Goal: Find specific page/section: Find specific page/section

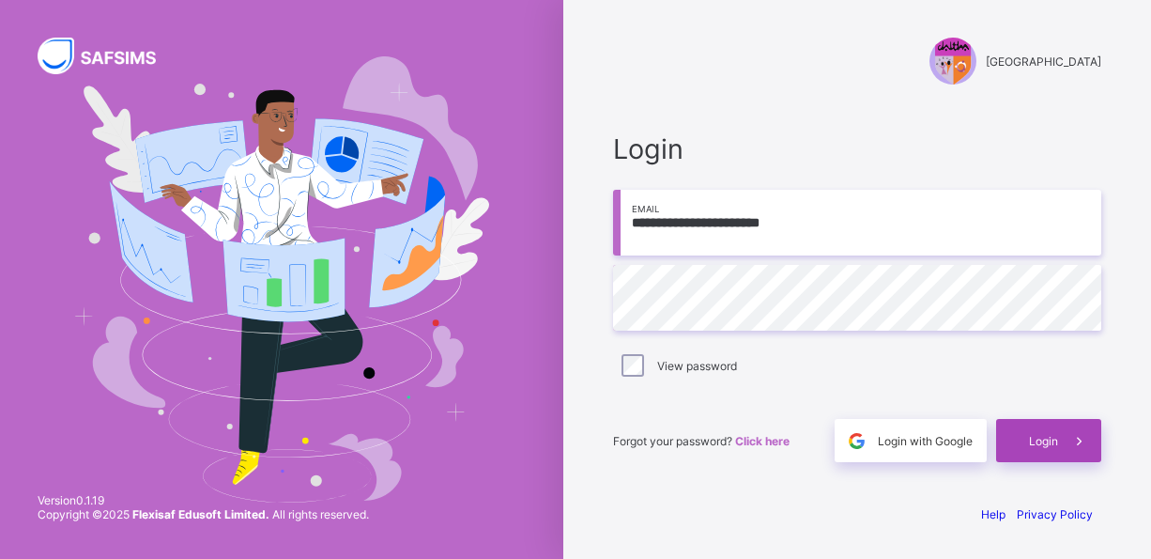
click at [1047, 449] on div "Login" at bounding box center [1048, 440] width 105 height 43
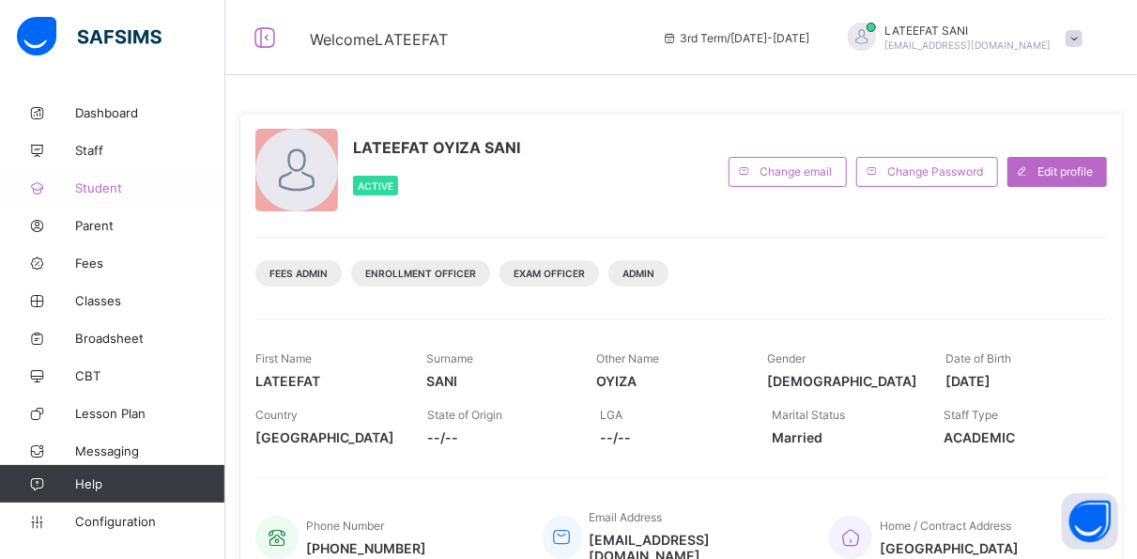
click at [134, 193] on span "Student" at bounding box center [150, 187] width 150 height 15
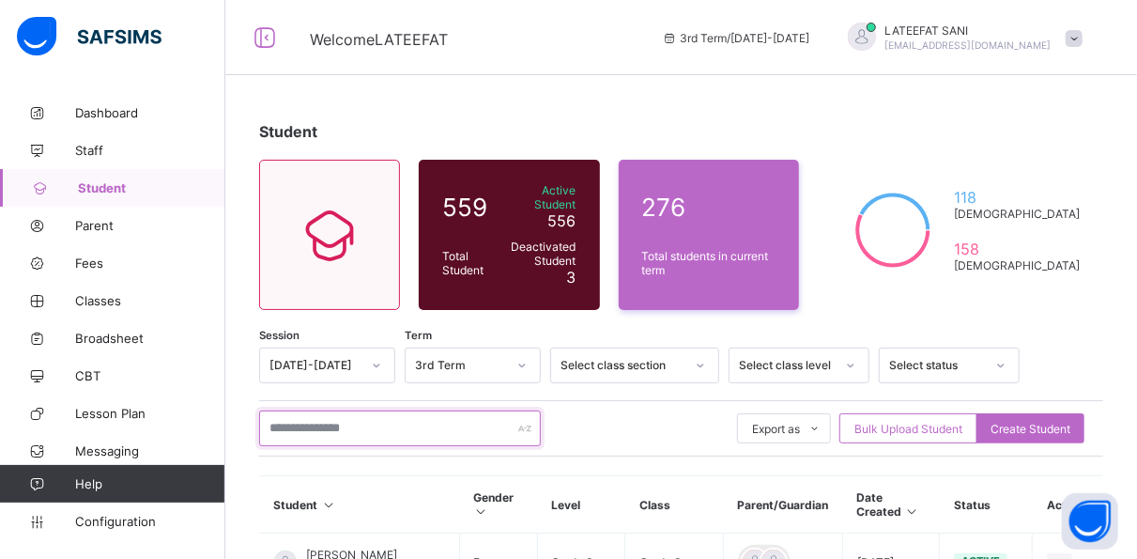
click at [384, 411] on input "text" at bounding box center [400, 428] width 282 height 36
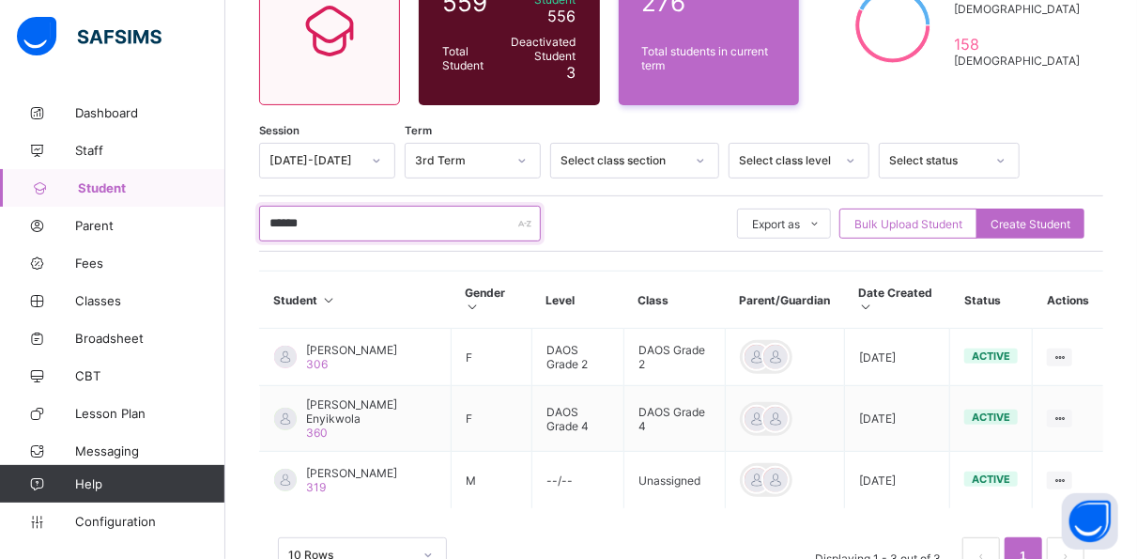
scroll to position [213, 0]
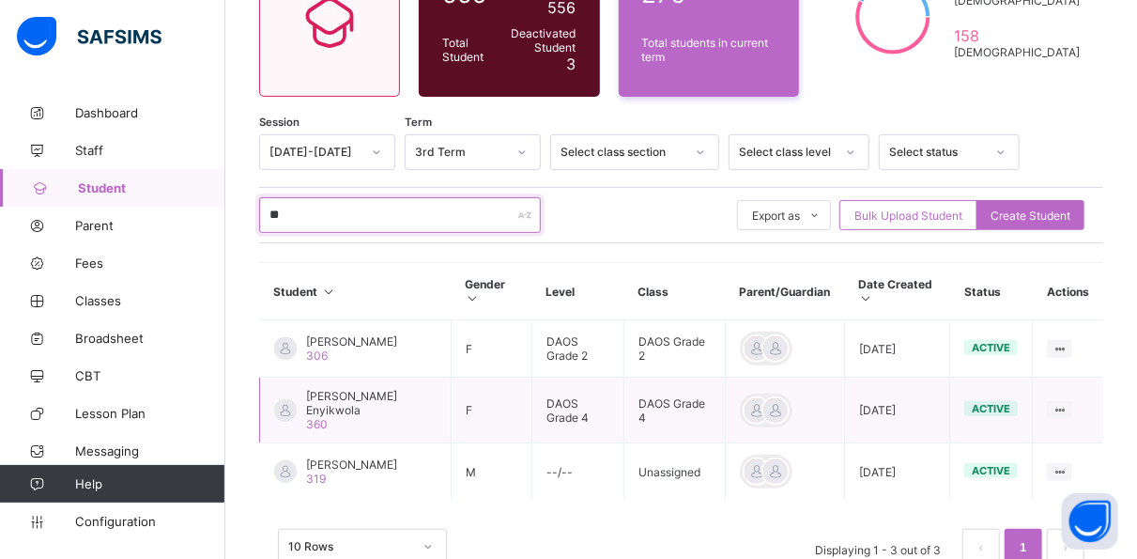
type input "*"
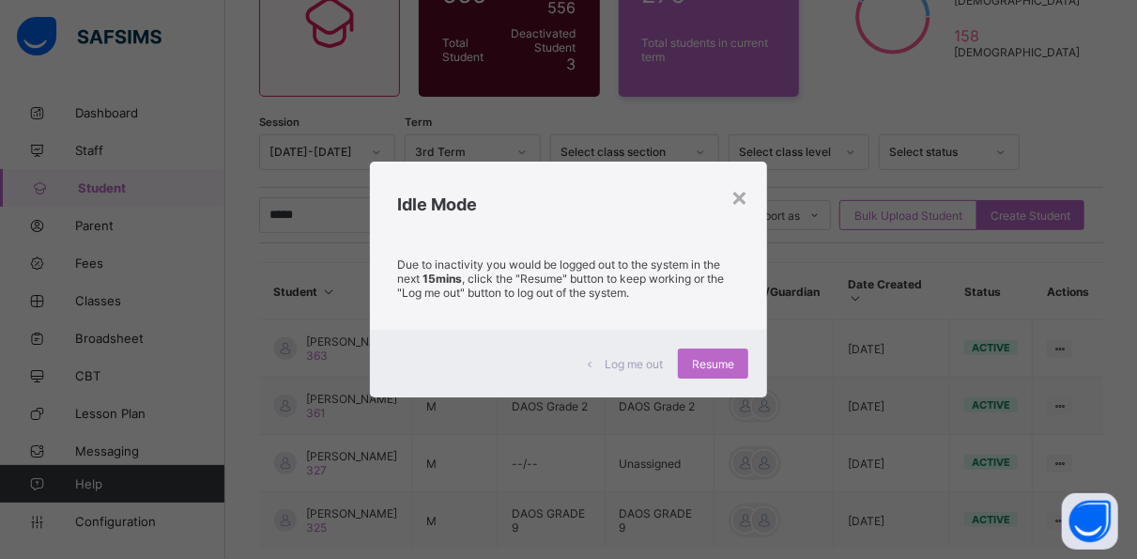
click at [833, 277] on div "× Idle Mode Due to inactivity you would be logged out to the system in the next…" at bounding box center [568, 279] width 1137 height 559
click at [748, 186] on div "×" at bounding box center [740, 196] width 18 height 32
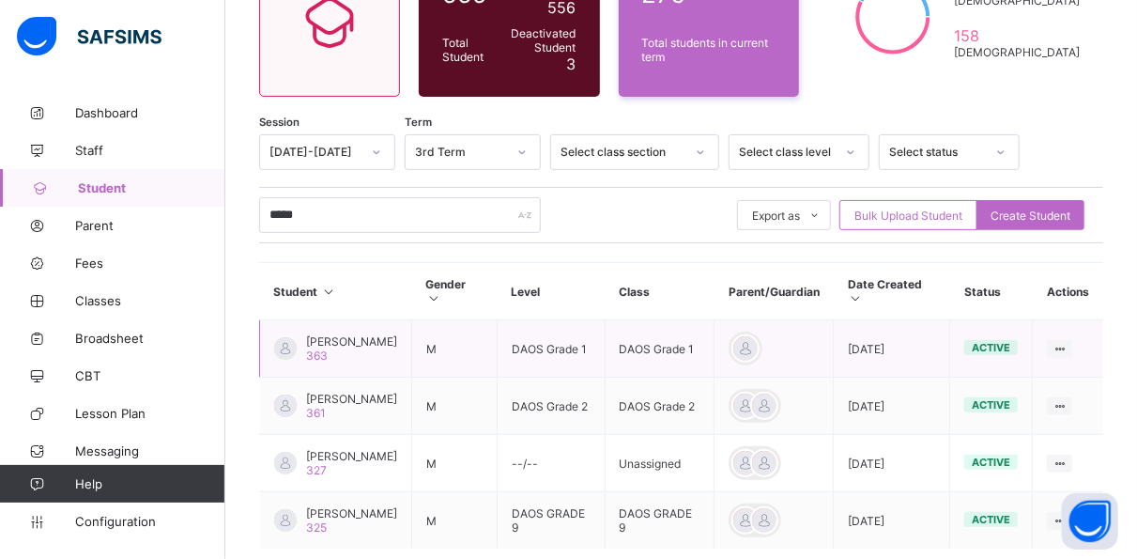
scroll to position [88, 0]
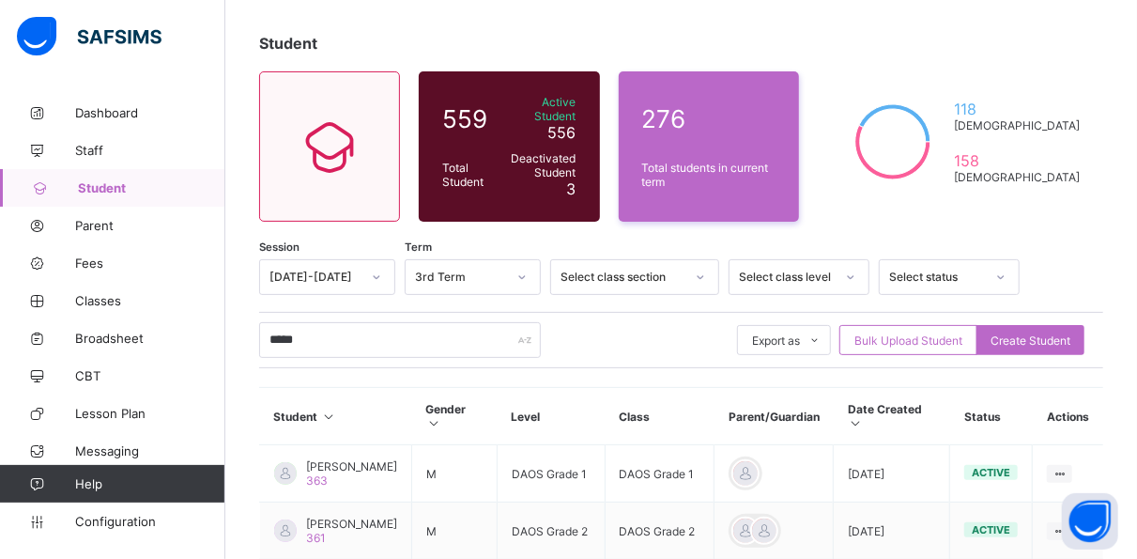
click at [894, 129] on div "559 Total Student Active Student 556 Deactivated Student 3 276 Total students i…" at bounding box center [681, 146] width 844 height 150
click at [307, 327] on input "*****" at bounding box center [400, 340] width 282 height 36
type input "*"
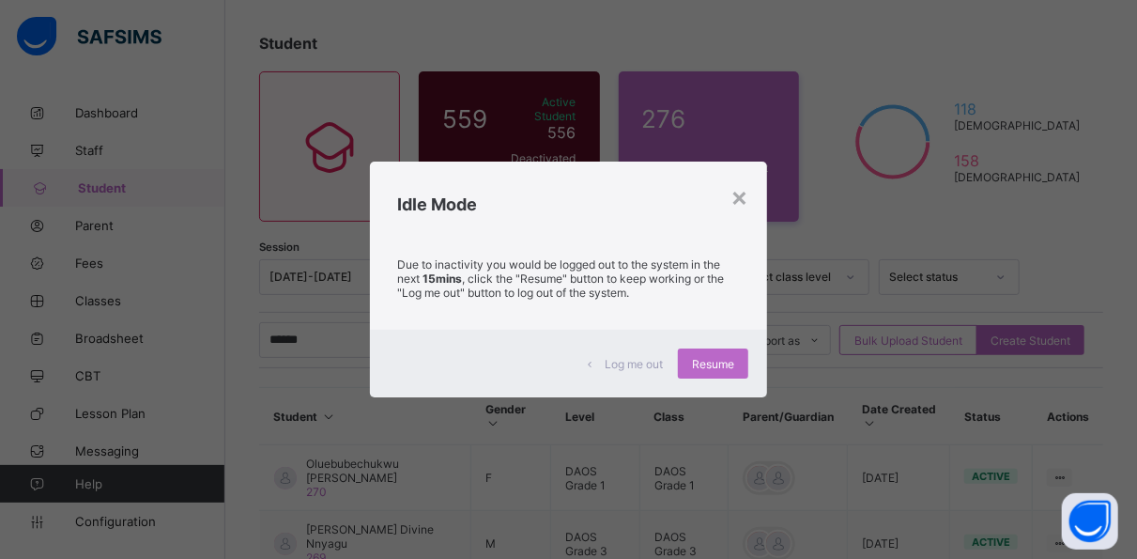
click at [897, 314] on div "× Idle Mode Due to inactivity you would be logged out to the system in the next…" at bounding box center [568, 279] width 1137 height 559
click at [748, 195] on div "×" at bounding box center [740, 196] width 18 height 32
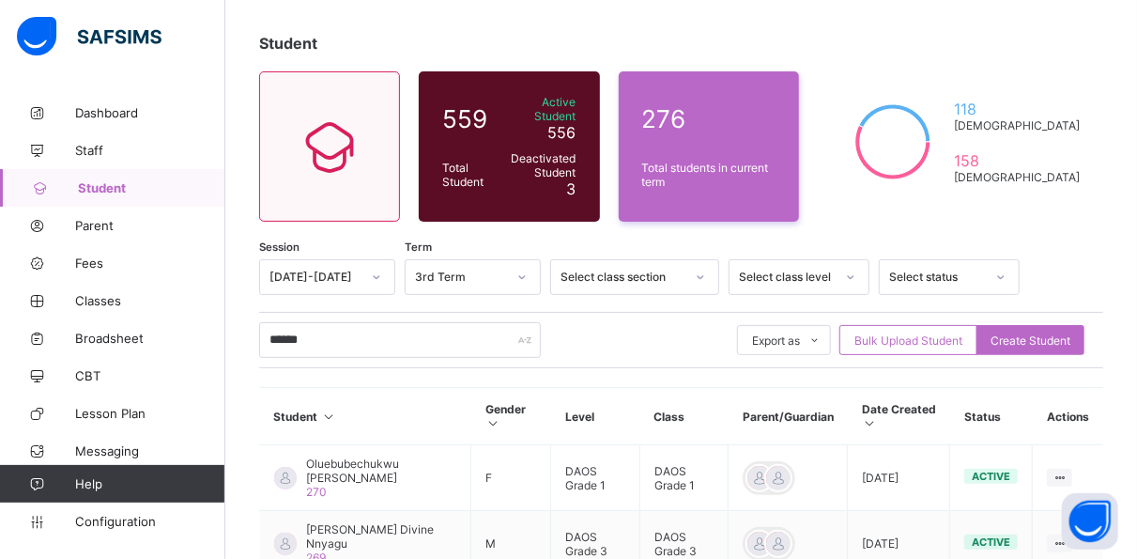
scroll to position [199, 0]
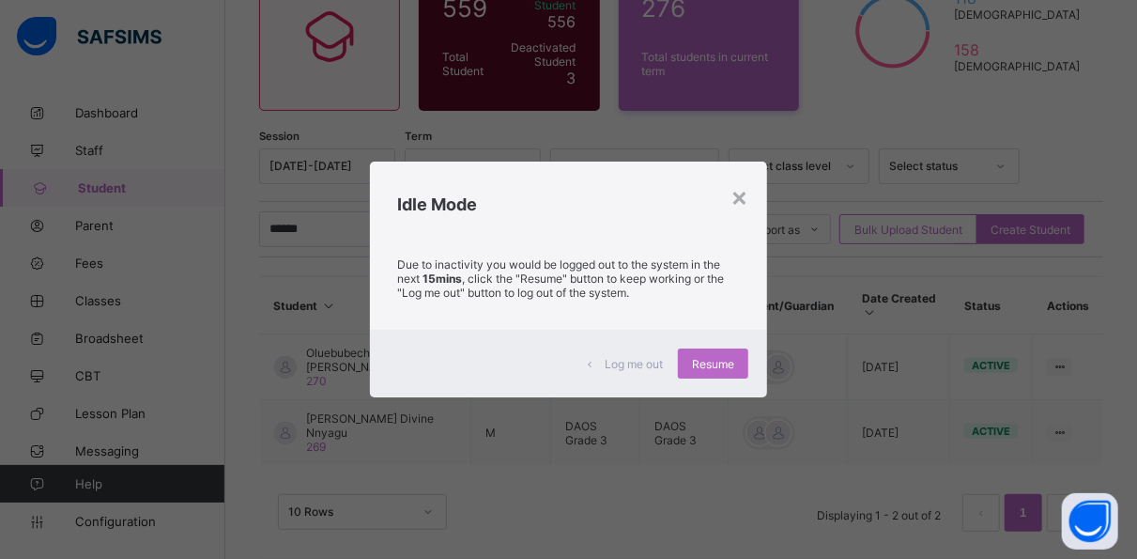
click at [869, 352] on div "× Idle Mode Due to inactivity you would be logged out to the system in the next…" at bounding box center [568, 279] width 1137 height 559
click at [752, 195] on div "Idle Mode" at bounding box center [569, 200] width 398 height 76
click at [743, 199] on div "×" at bounding box center [740, 196] width 18 height 32
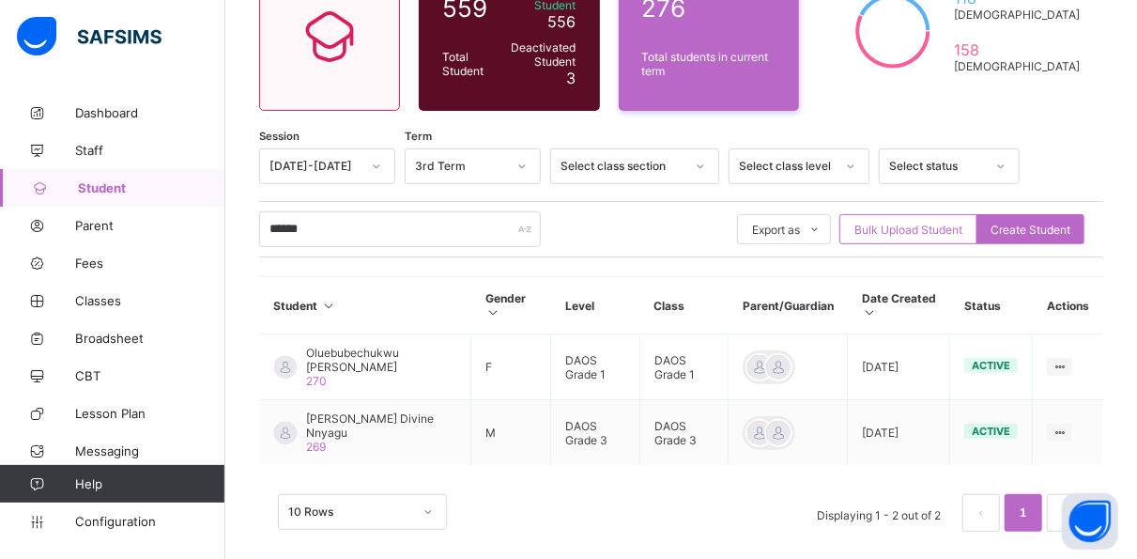
click at [829, 277] on th "Parent/Guardian" at bounding box center [788, 305] width 119 height 57
click at [415, 215] on input "******" at bounding box center [400, 229] width 282 height 36
type input "*"
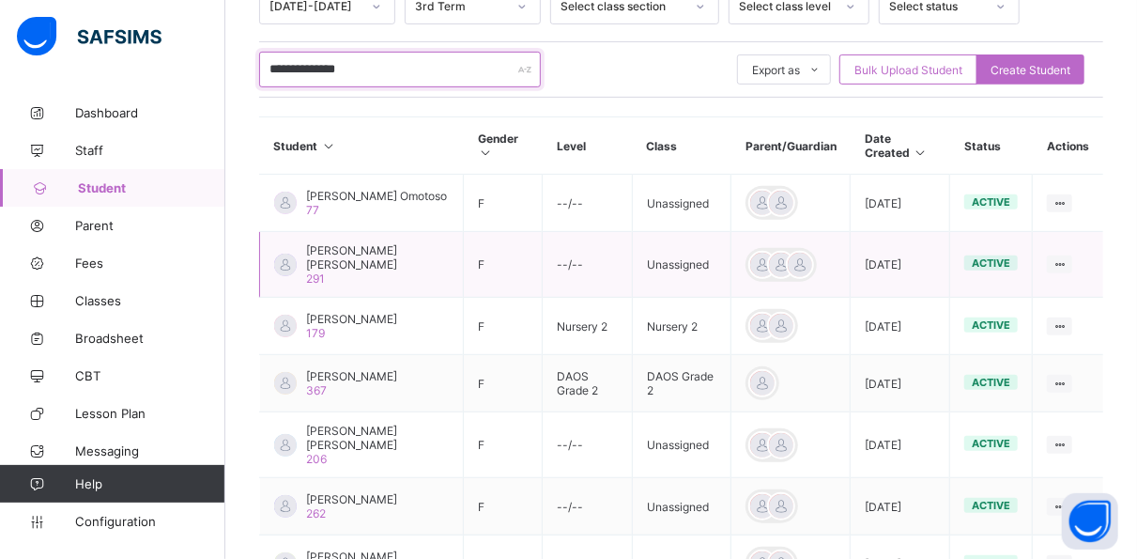
scroll to position [358, 0]
type input "*"
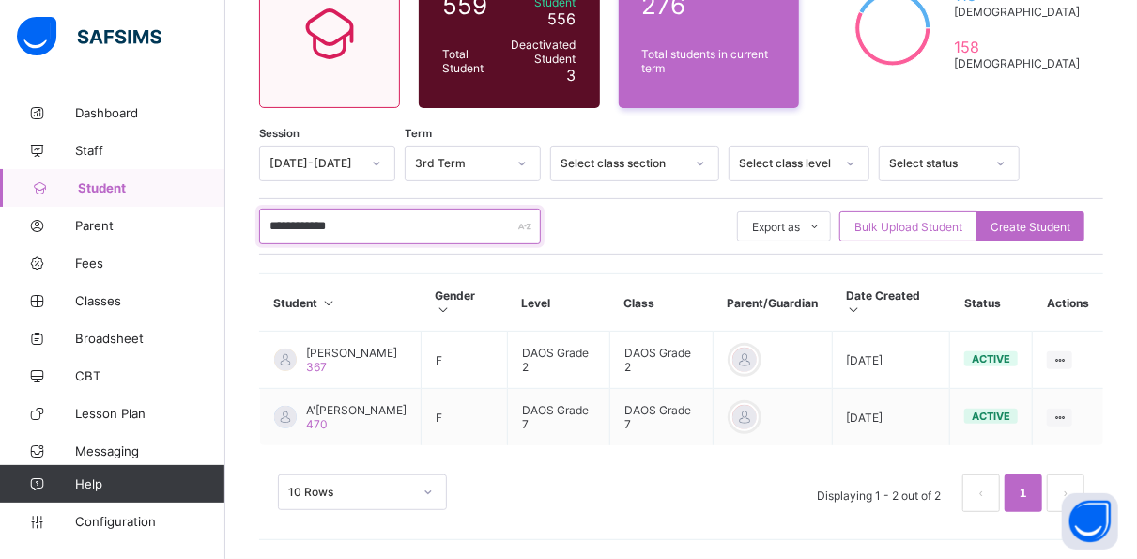
scroll to position [175, 0]
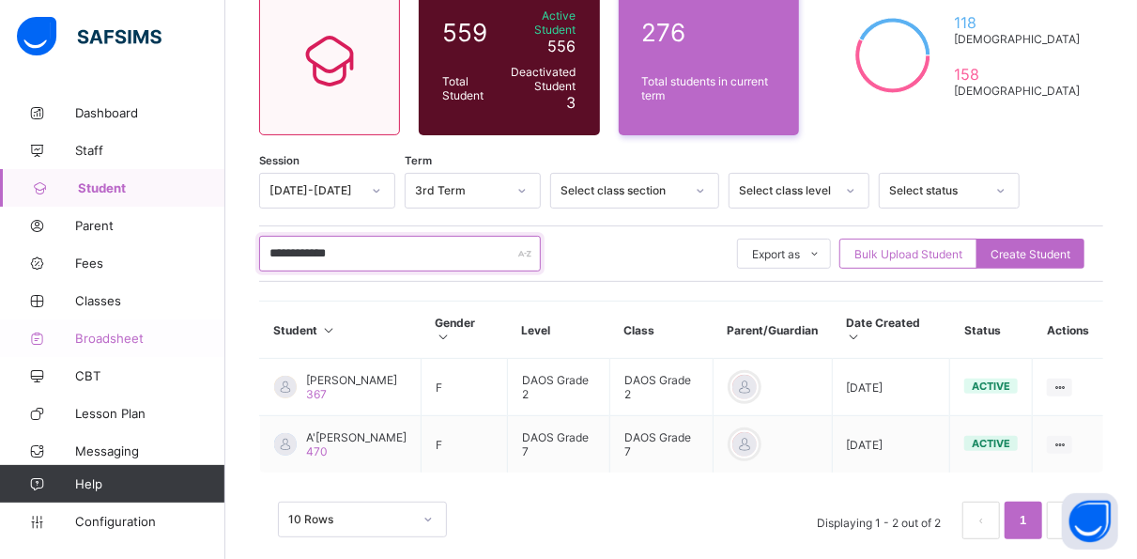
type input "**********"
click at [110, 326] on link "Broadsheet" at bounding box center [112, 338] width 225 height 38
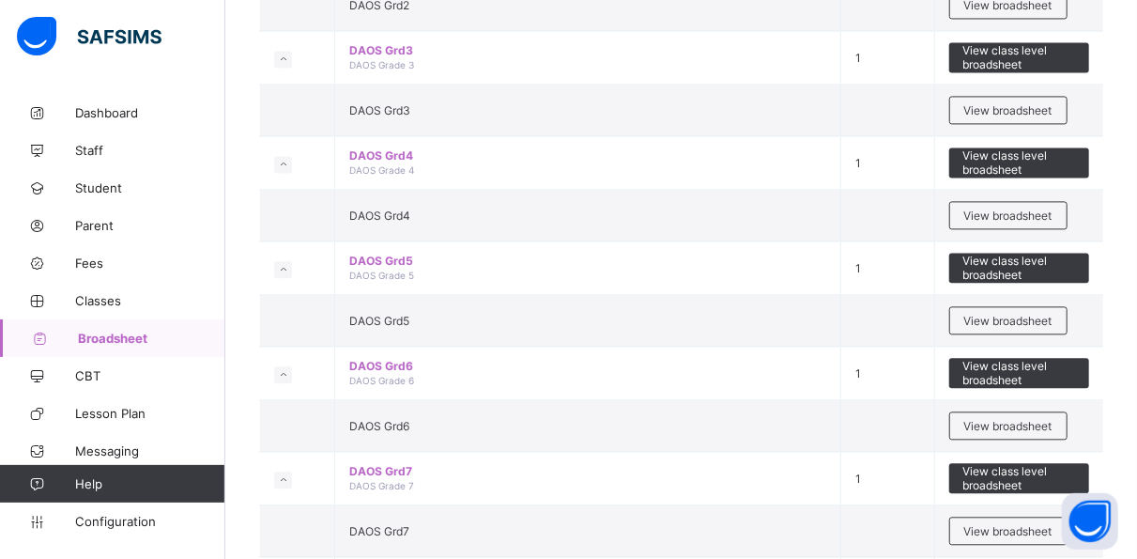
scroll to position [1921, 0]
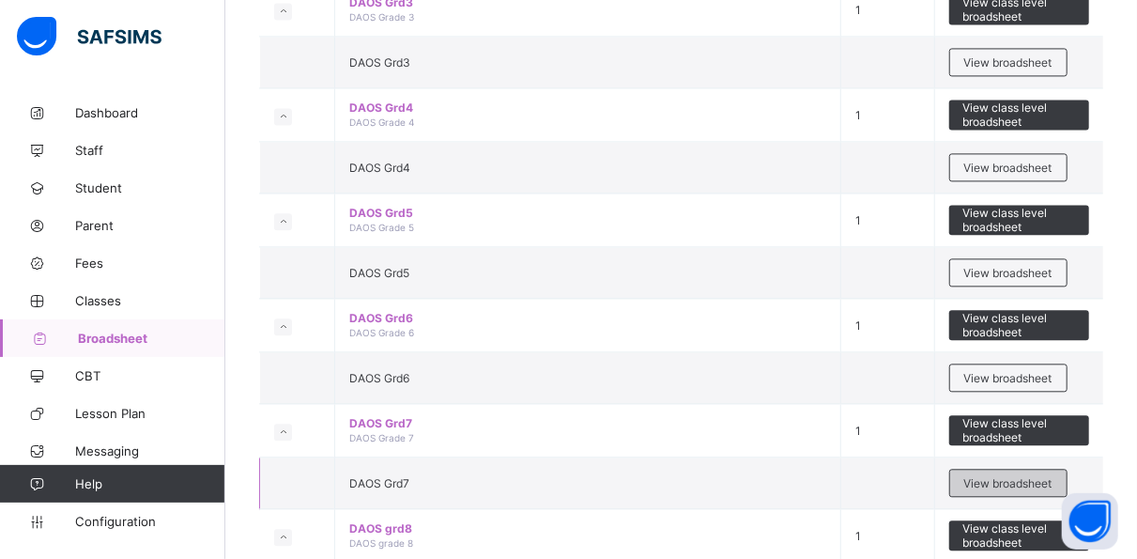
click at [1027, 476] on span "View broadsheet" at bounding box center [1008, 483] width 88 height 14
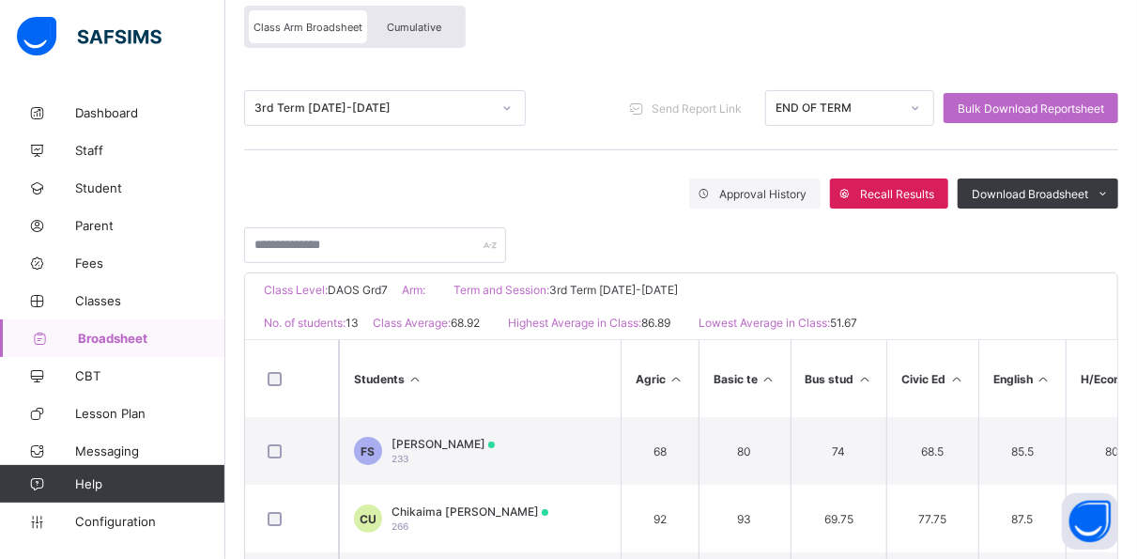
scroll to position [129, 0]
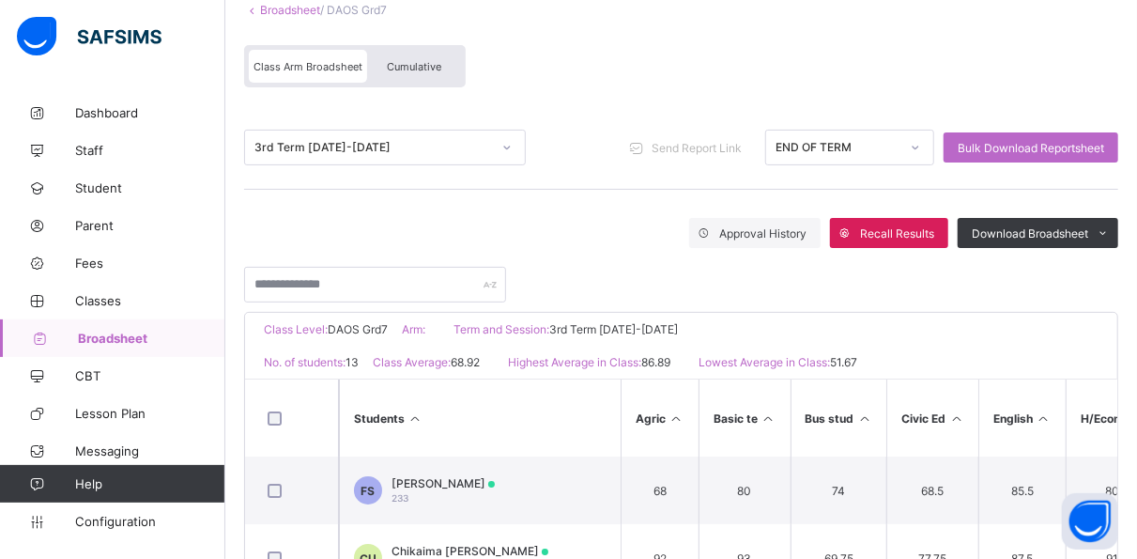
click at [1045, 276] on div at bounding box center [681, 275] width 874 height 54
click at [377, 274] on input "text" at bounding box center [375, 285] width 262 height 36
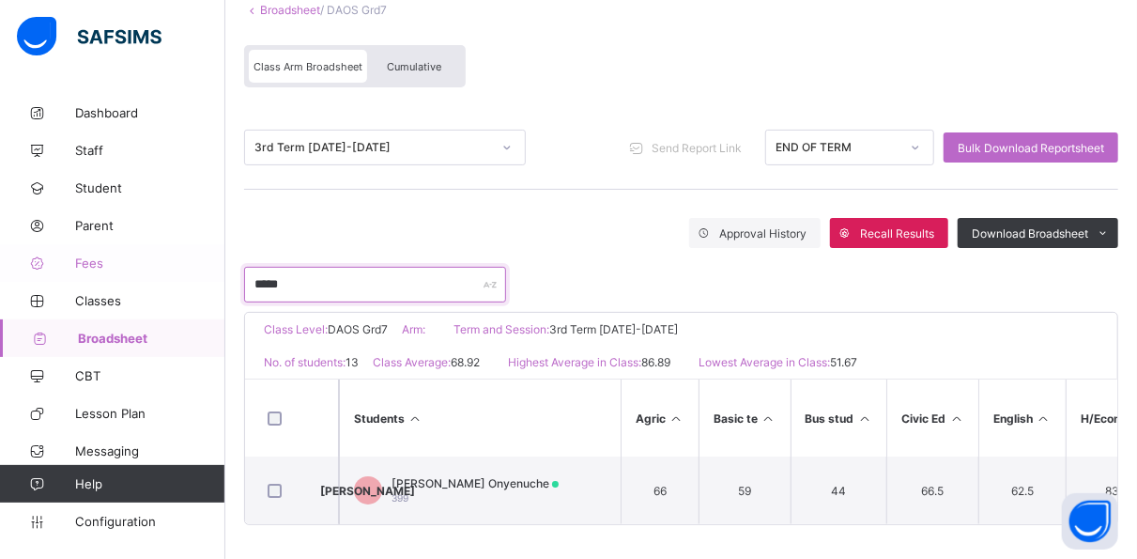
type input "*****"
click at [886, 401] on th "Civic Ed" at bounding box center [932, 417] width 92 height 77
